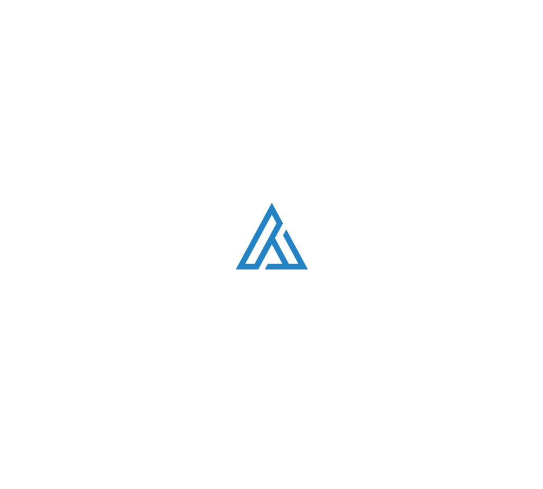
scroll to position [2886, 0]
